Goal: Use online tool/utility: Utilize a website feature to perform a specific function

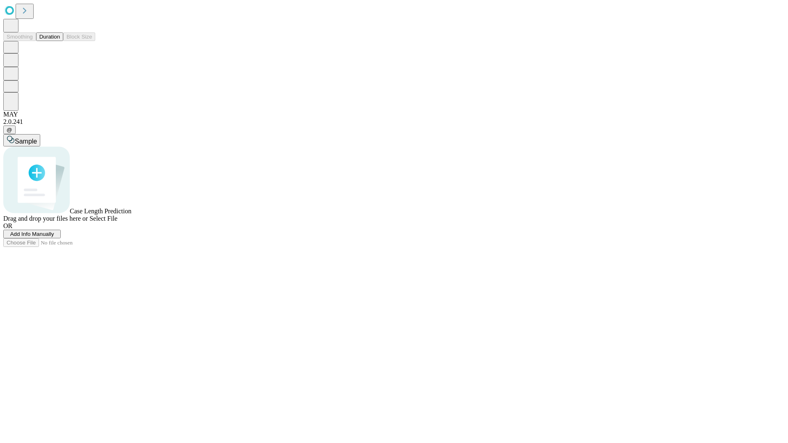
click at [60, 41] on button "Duration" at bounding box center [49, 36] width 27 height 9
click at [117, 222] on span "Select File" at bounding box center [103, 218] width 28 height 7
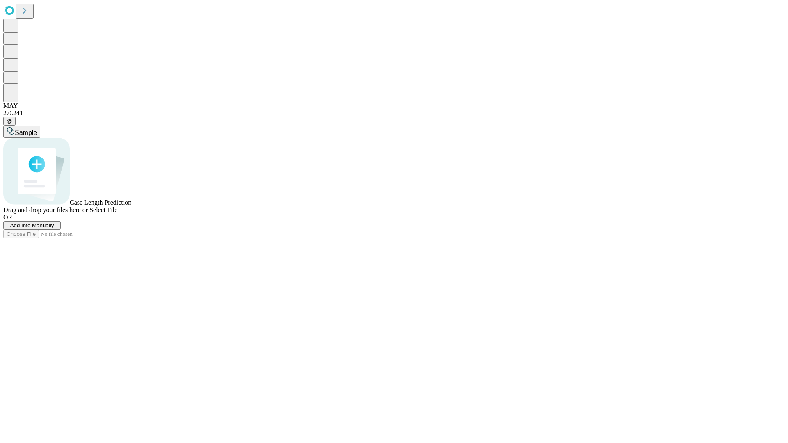
click at [117, 213] on span "Select File" at bounding box center [103, 209] width 28 height 7
